Goal: Manage account settings

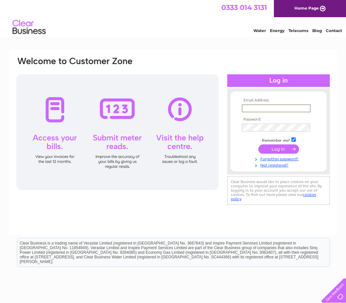
type input "daryledavidson@yahoo.co.uk"
click at [279, 150] on input "submit" at bounding box center [278, 149] width 41 height 9
click at [289, 151] on input "submit" at bounding box center [278, 148] width 41 height 9
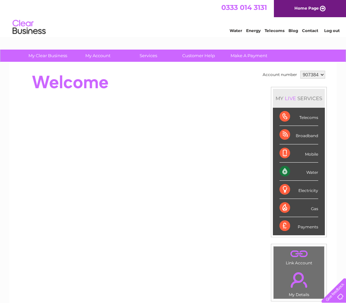
click at [307, 135] on div "Broadband" at bounding box center [299, 135] width 39 height 18
click at [321, 75] on select "907384" at bounding box center [312, 75] width 25 height 8
click at [317, 170] on div "Water" at bounding box center [299, 172] width 39 height 18
click at [312, 136] on div "Broadband" at bounding box center [299, 135] width 39 height 18
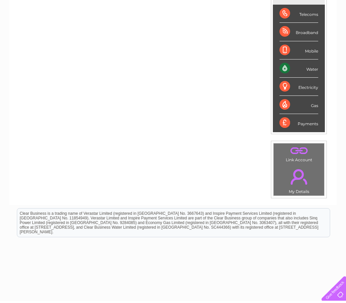
scroll to position [94, 0]
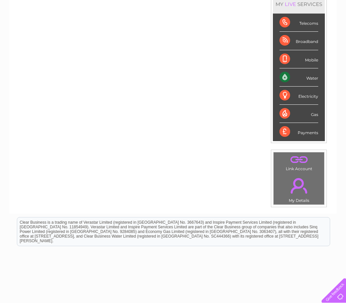
click at [302, 165] on link "." at bounding box center [298, 160] width 47 height 12
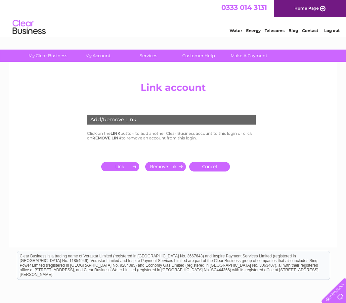
click at [128, 165] on input "submit" at bounding box center [121, 166] width 41 height 9
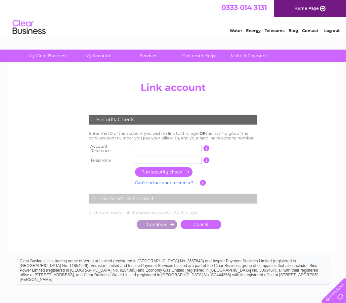
scroll to position [1, 0]
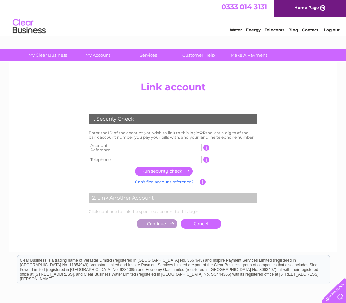
click at [160, 148] on input "text" at bounding box center [168, 147] width 68 height 7
click at [51, 179] on center "Add/Remove Link Click on the LINK button to add another Clear Business account …" at bounding box center [173, 161] width 315 height 167
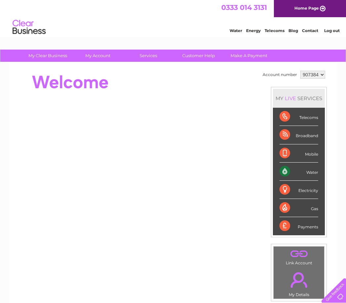
click at [319, 77] on select "907384" at bounding box center [312, 75] width 25 height 8
click at [301, 291] on link "." at bounding box center [298, 280] width 47 height 23
click at [303, 169] on div "Water" at bounding box center [299, 172] width 39 height 18
click at [325, 77] on select "907384" at bounding box center [312, 75] width 25 height 8
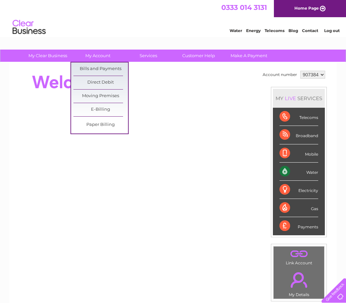
click at [97, 70] on link "Bills and Payments" at bounding box center [100, 69] width 55 height 13
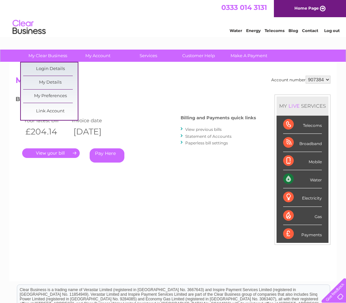
click at [55, 68] on link "Login Details" at bounding box center [50, 69] width 55 height 13
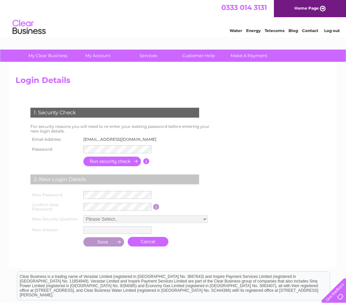
click at [276, 32] on link "Telecoms" at bounding box center [275, 30] width 20 height 5
